Goal: Information Seeking & Learning: Find specific fact

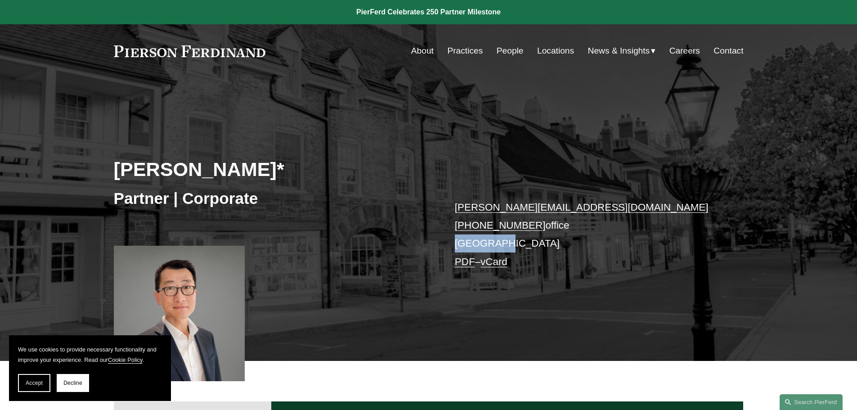
drag, startPoint x: 465, startPoint y: 244, endPoint x: 446, endPoint y: 243, distance: 18.9
click at [446, 243] on div "[PERSON_NAME]* Partner | Corporate [PERSON_NAME][EMAIL_ADDRESS][DOMAIN_NAME] [P…" at bounding box center [428, 232] width 857 height 257
copy p "[GEOGRAPHIC_DATA]"
